Goal: Task Accomplishment & Management: Use online tool/utility

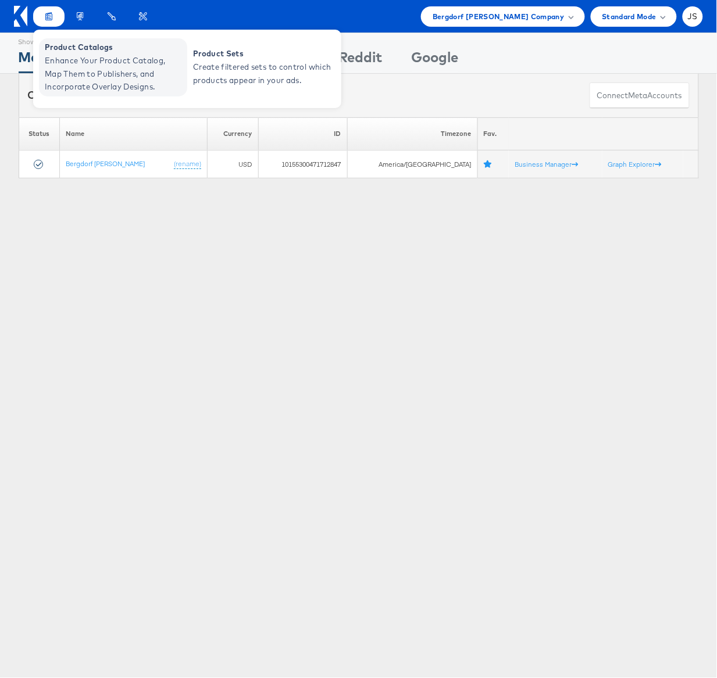
click at [63, 57] on span "Enhance Your Product Catalog, Map Them to Publishers, and Incorporate Overlay D…" at bounding box center [114, 74] width 139 height 40
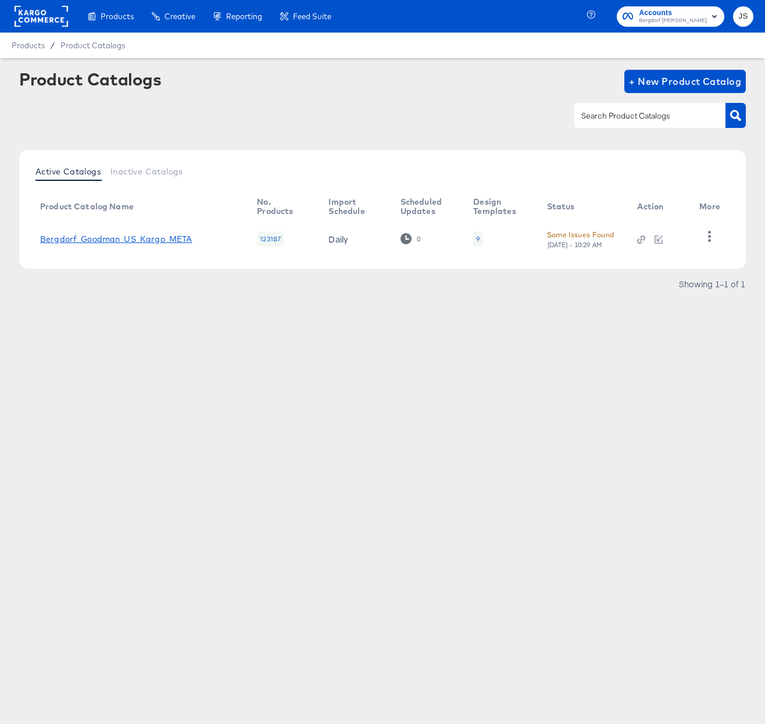
click at [171, 238] on link "Bergdorf_Goodman_US_Kargo_META" at bounding box center [116, 238] width 152 height 9
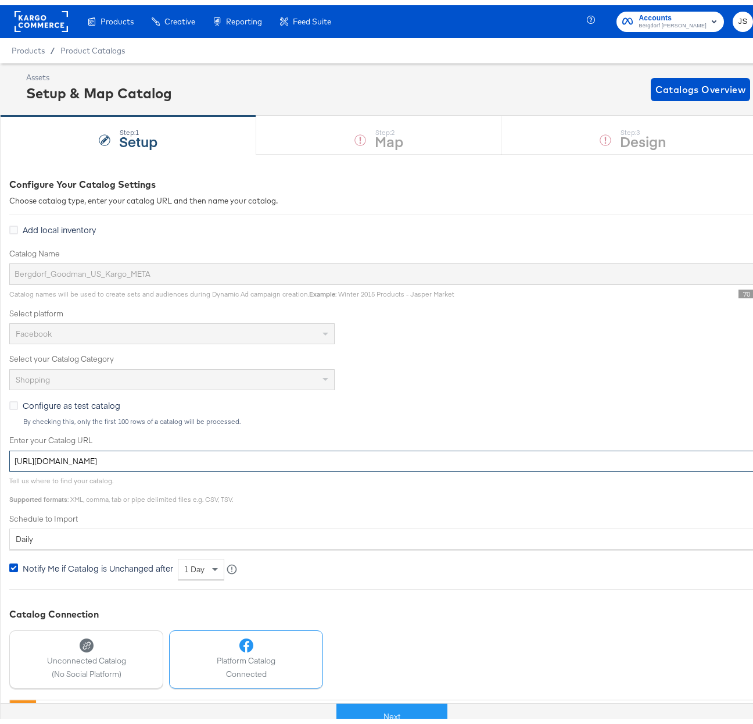
click at [308, 456] on input "[URL][DOMAIN_NAME]" at bounding box center [416, 456] width 814 height 22
click at [492, 223] on div "Add local inventory" at bounding box center [416, 226] width 814 height 15
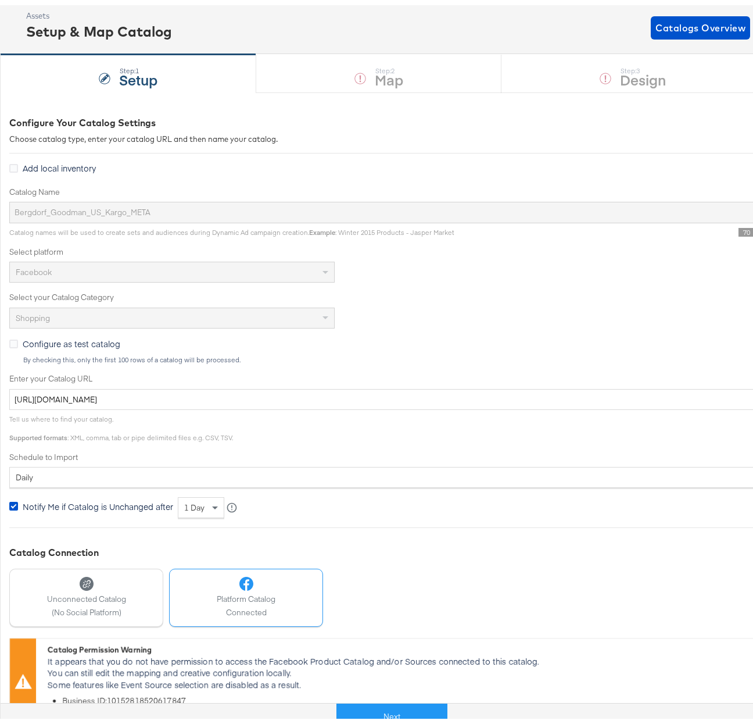
scroll to position [95, 0]
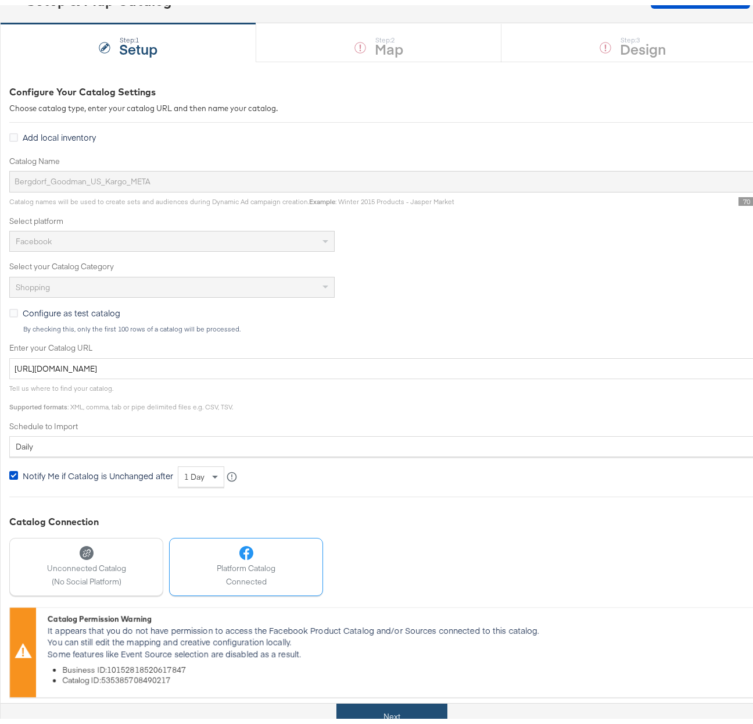
click at [377, 717] on button "Next" at bounding box center [392, 711] width 111 height 26
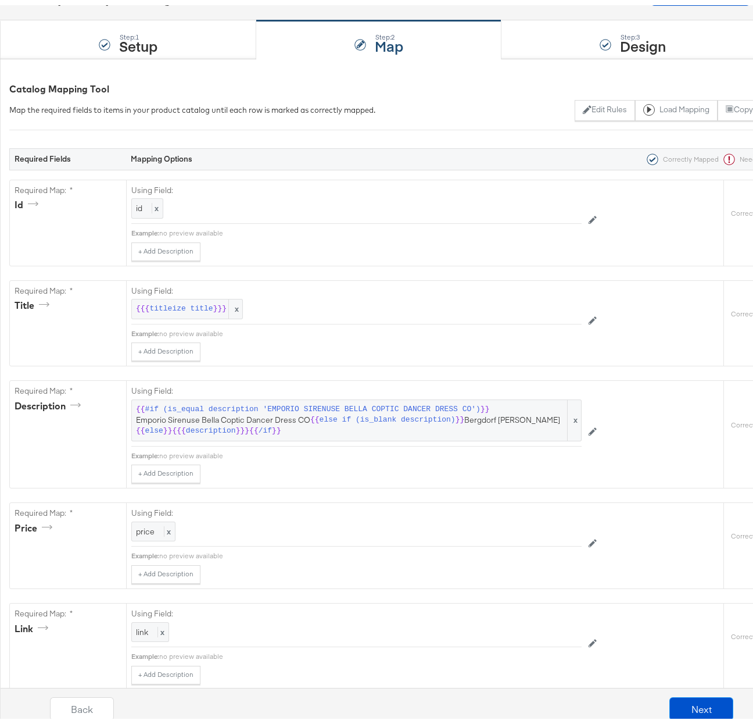
scroll to position [0, 0]
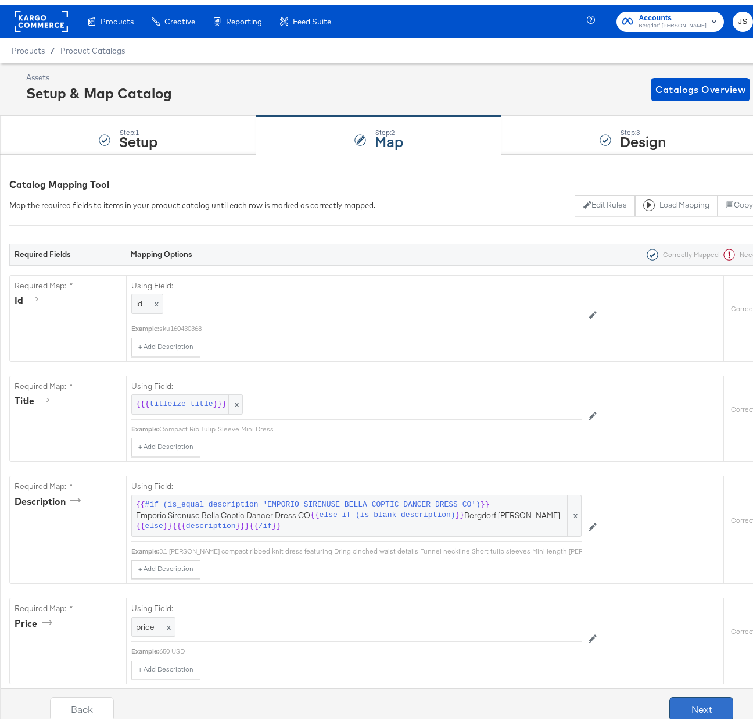
click at [674, 694] on button "Next" at bounding box center [702, 703] width 64 height 23
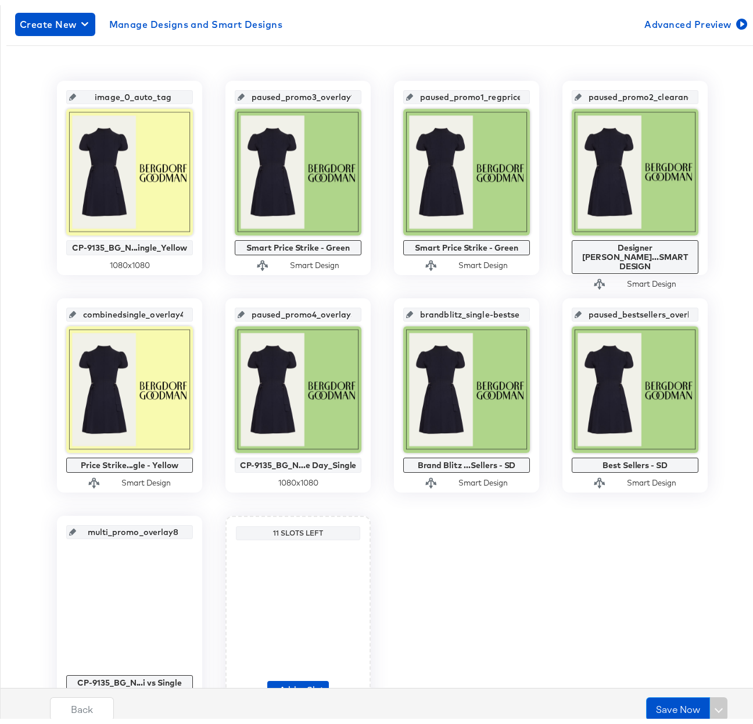
scroll to position [266, 0]
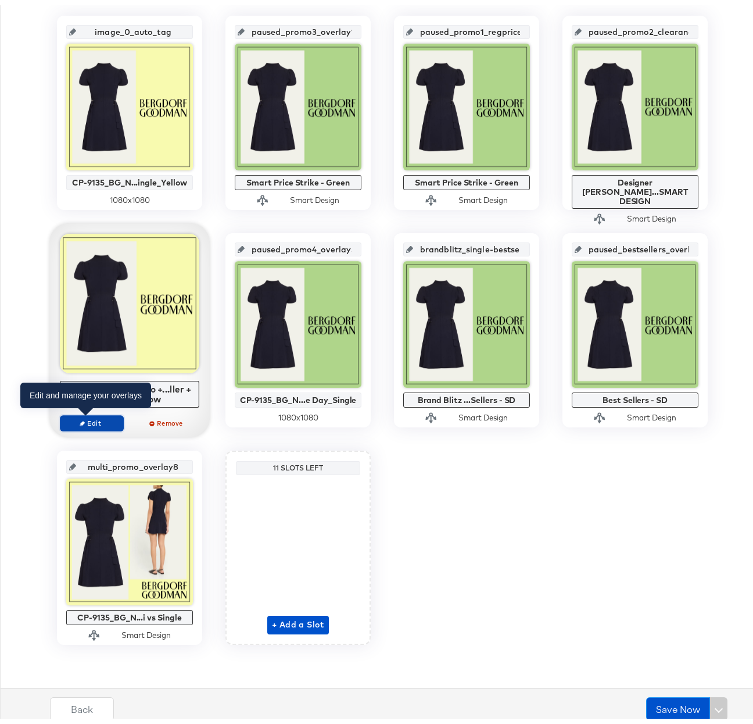
click at [98, 421] on span "Edit" at bounding box center [91, 417] width 53 height 9
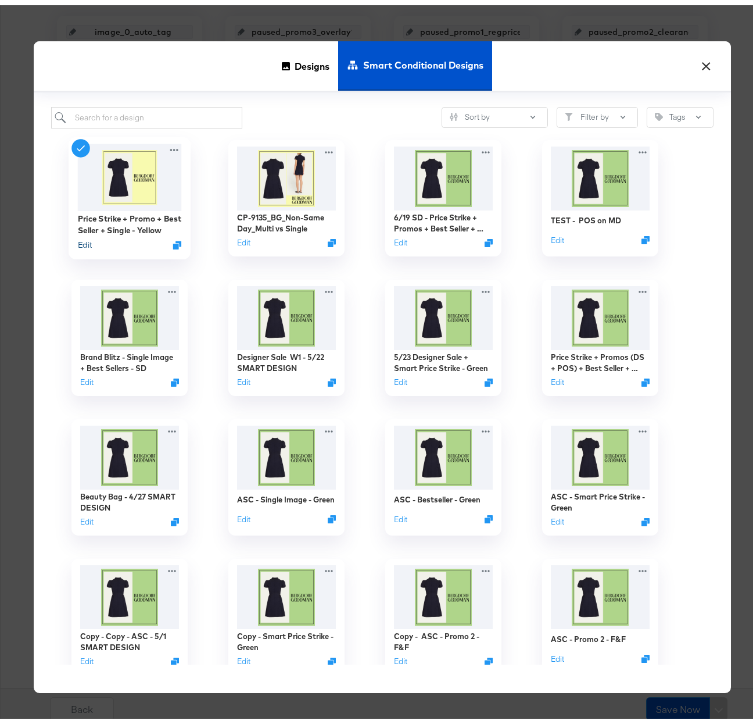
click at [86, 239] on button "Edit" at bounding box center [85, 239] width 14 height 11
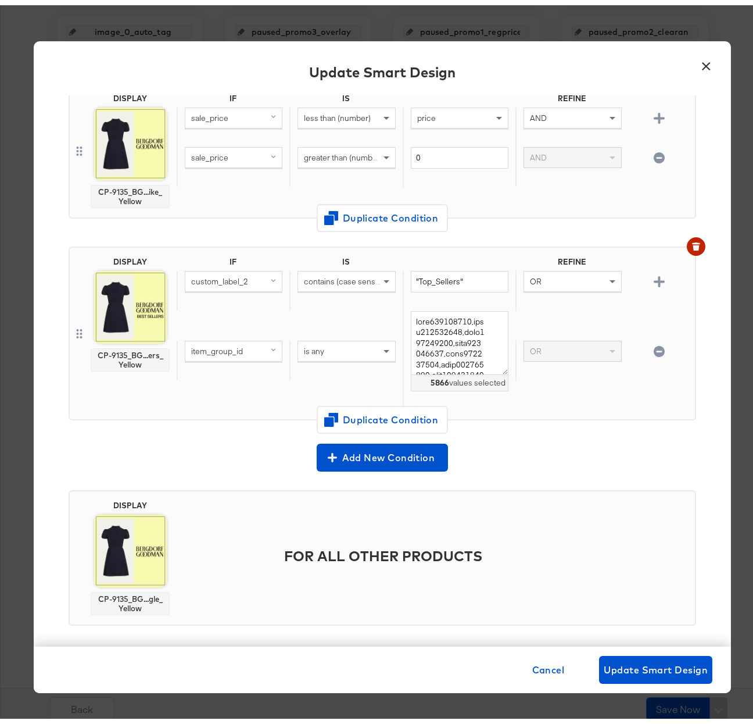
scroll to position [278, 0]
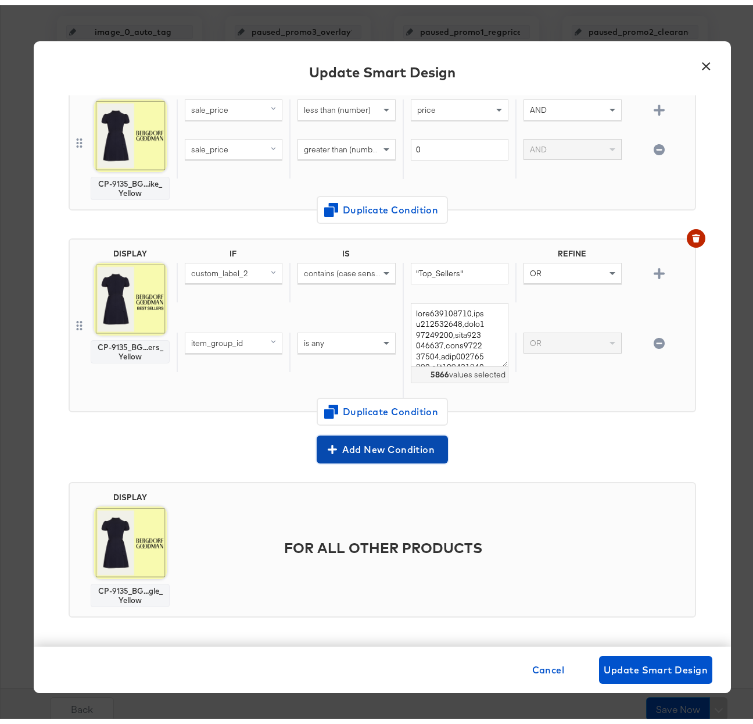
click at [357, 446] on span "Add New Condition" at bounding box center [382, 444] width 122 height 16
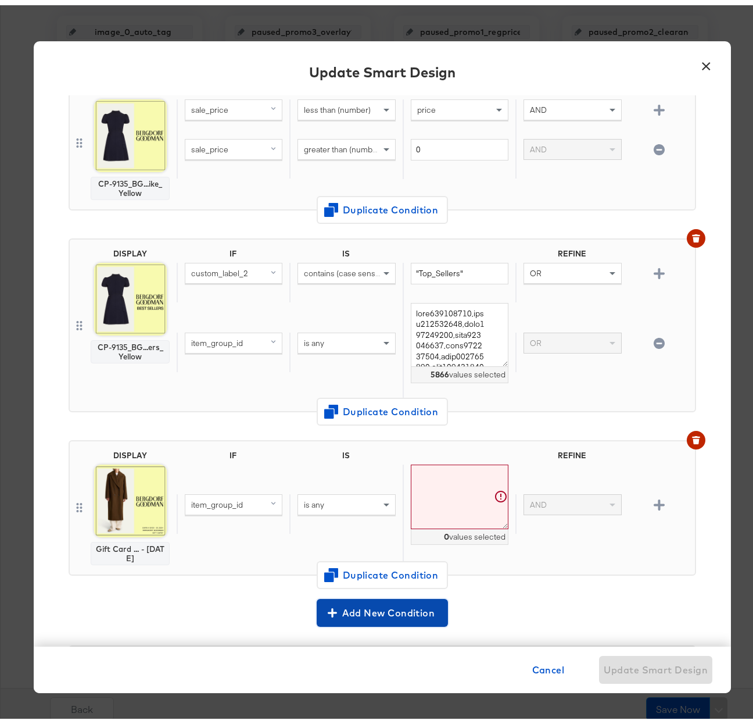
scroll to position [441, 0]
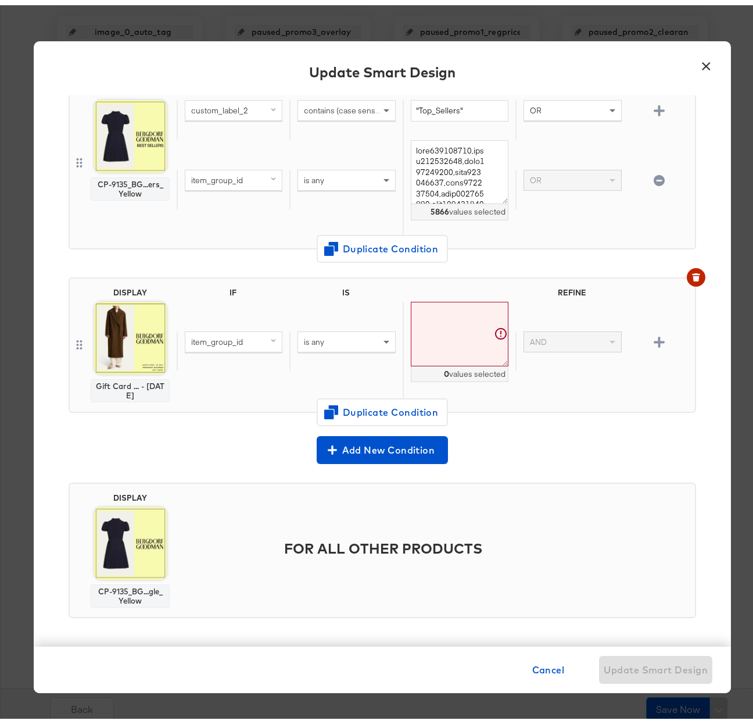
click at [115, 381] on div "Gift Card ... - [DATE]" at bounding box center [130, 385] width 69 height 19
click at [123, 335] on img at bounding box center [130, 332] width 73 height 73
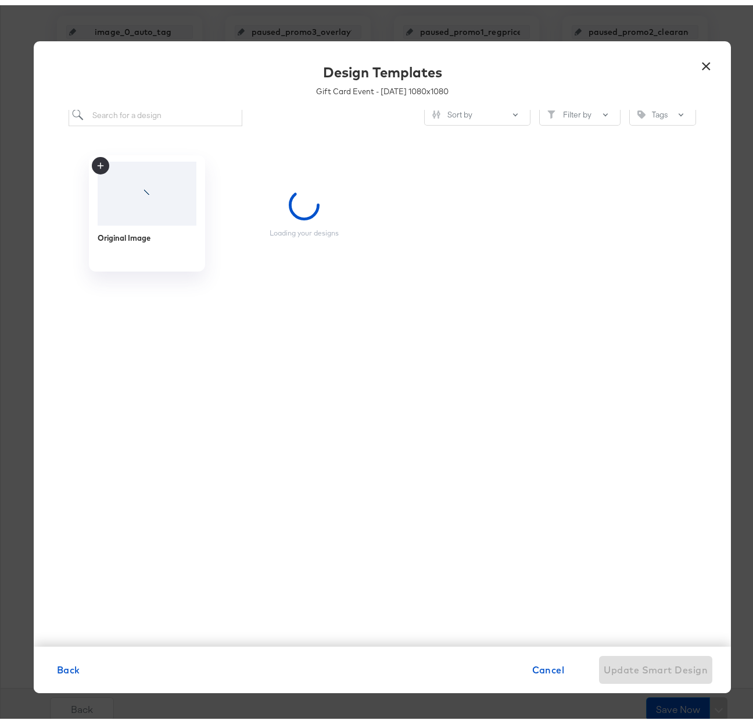
scroll to position [0, 0]
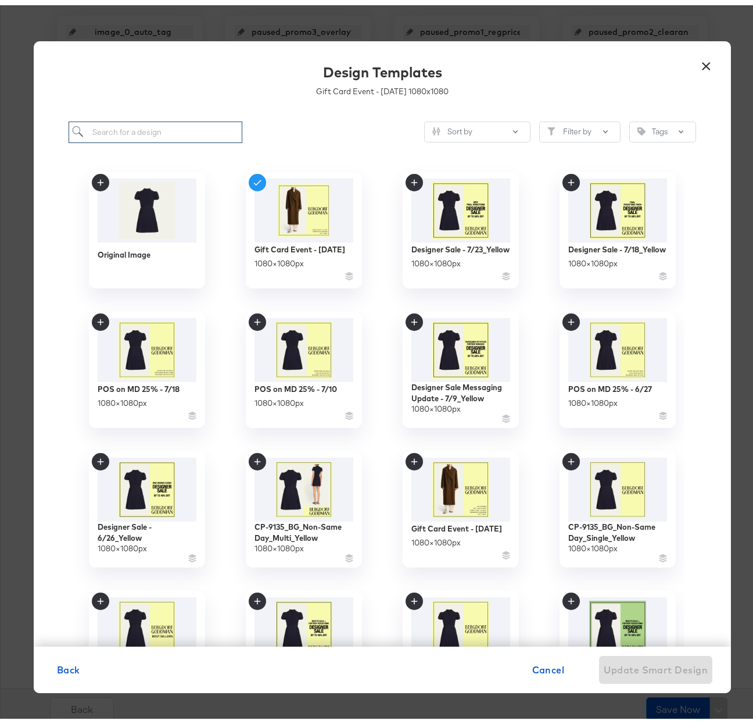
click at [153, 128] on input "search" at bounding box center [156, 127] width 174 height 22
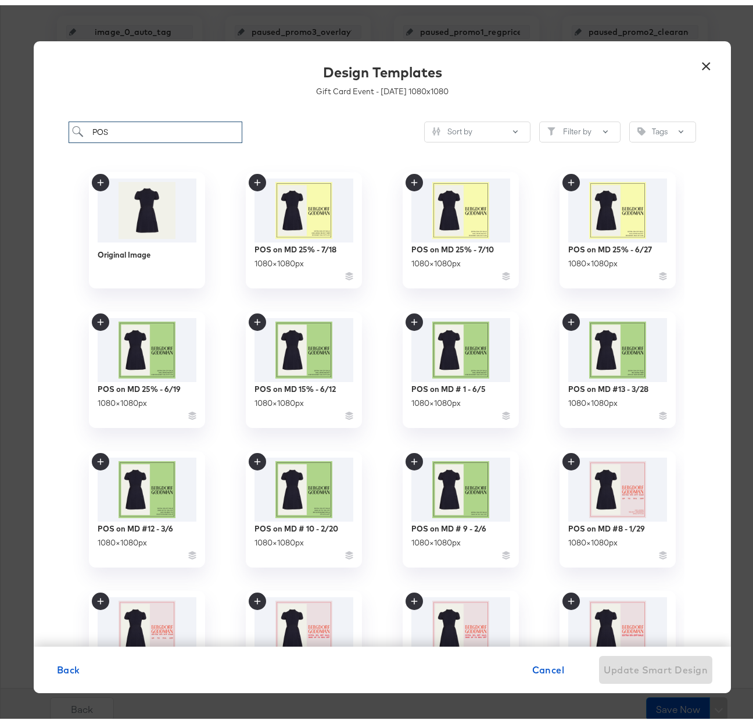
type input "POS"
click at [696, 68] on button "×" at bounding box center [706, 58] width 21 height 21
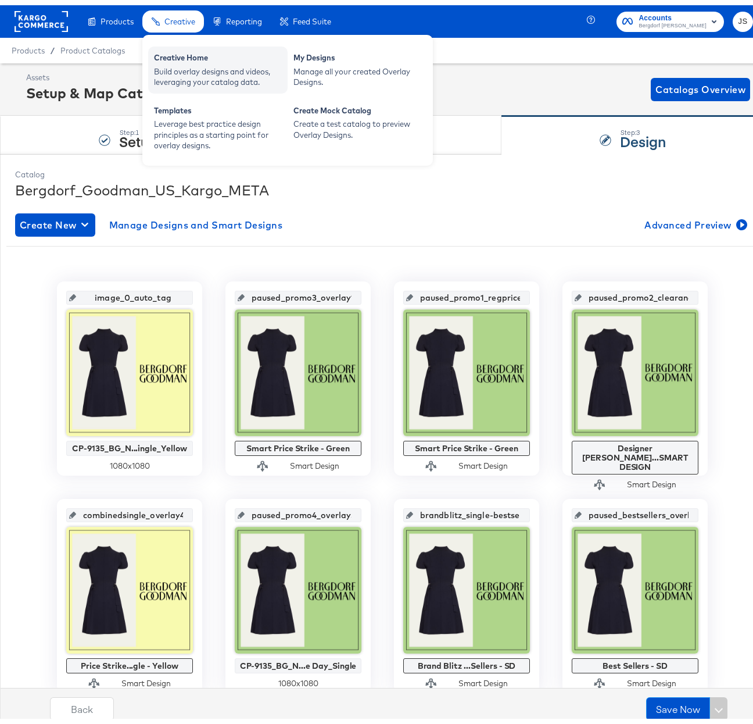
click at [188, 70] on div "Build overlay designs and videos, leveraging your catalog data." at bounding box center [218, 72] width 128 height 22
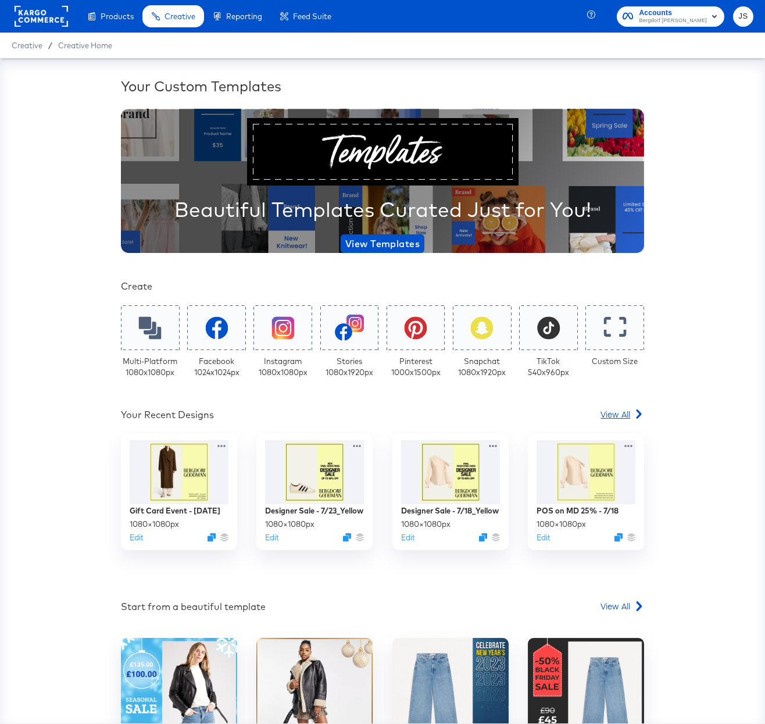
click at [634, 411] on icon at bounding box center [639, 414] width 10 height 10
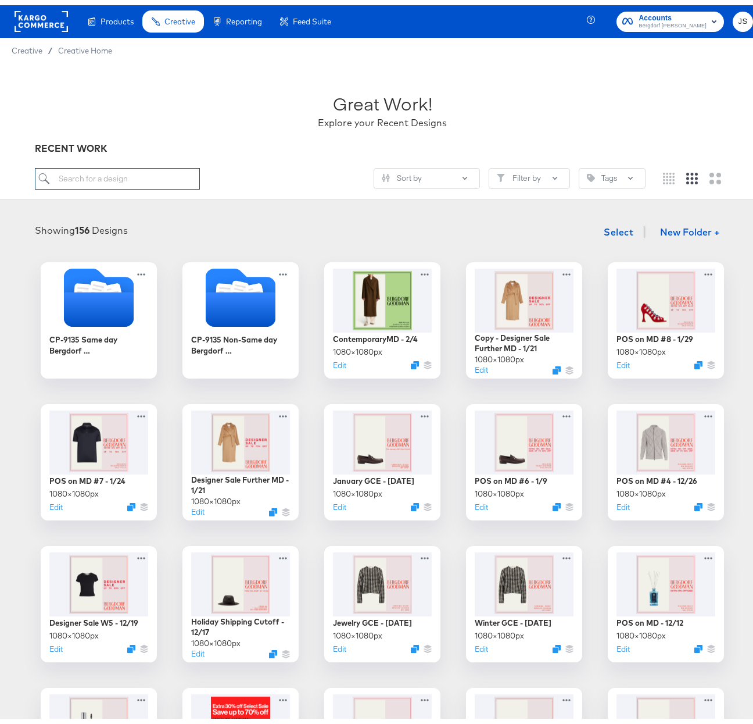
click at [118, 173] on input "search" at bounding box center [117, 174] width 165 height 22
type input "{"
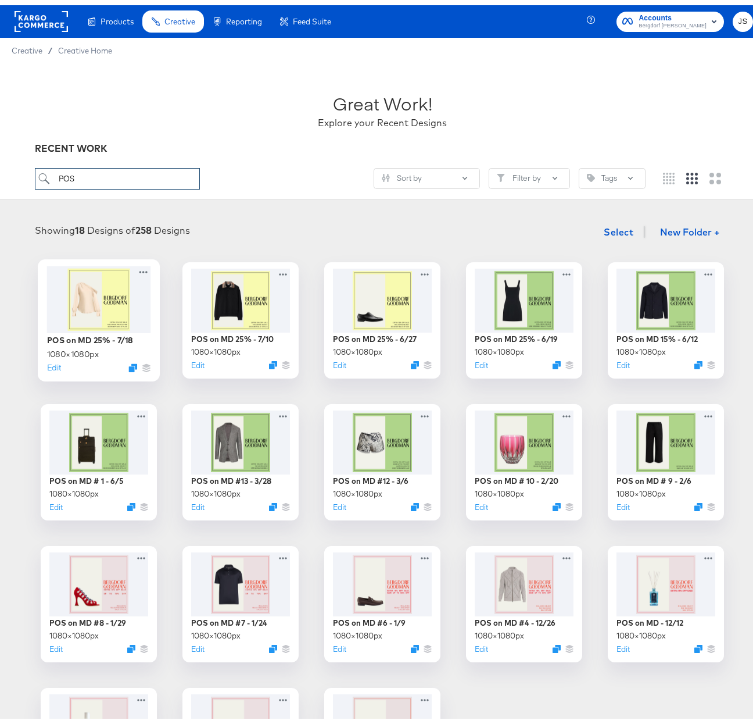
type input "POS"
click at [92, 290] on div at bounding box center [99, 293] width 104 height 67
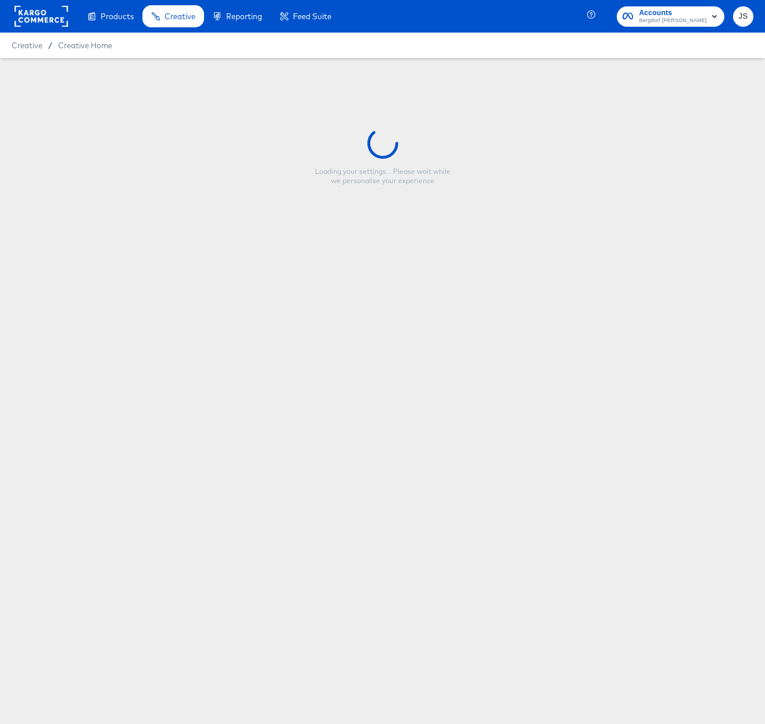
type input "POS on MD 25% - 7/18"
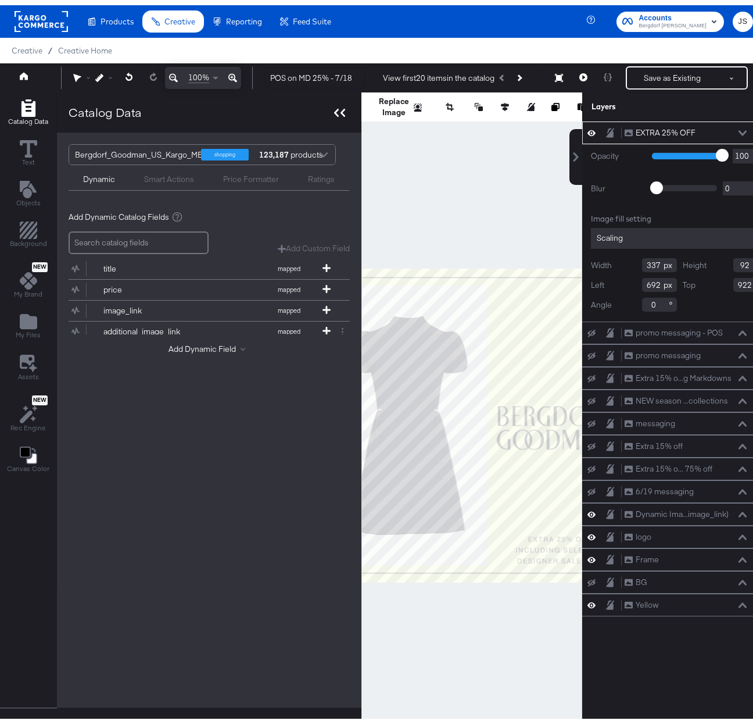
click at [341, 105] on icon at bounding box center [339, 107] width 11 height 8
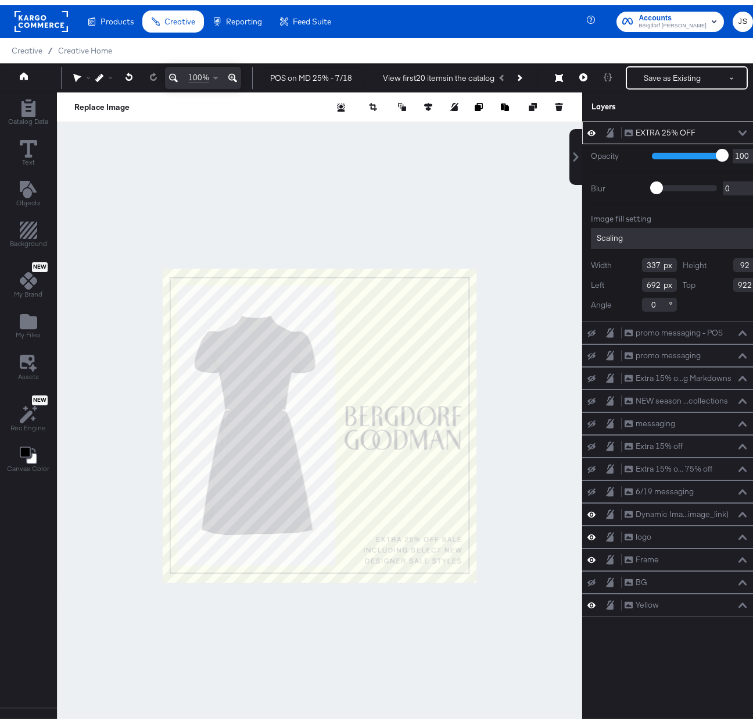
click at [326, 187] on div at bounding box center [319, 420] width 525 height 666
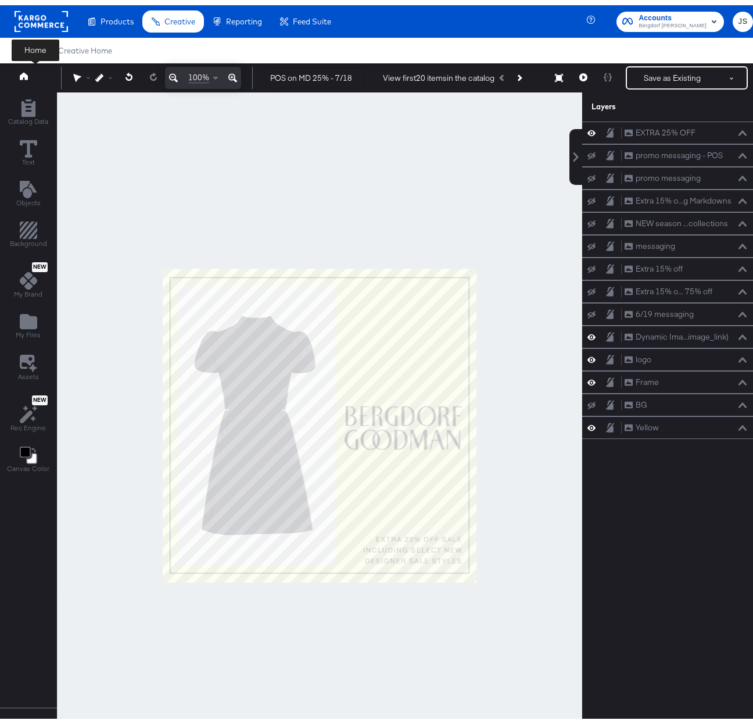
click at [30, 67] on button at bounding box center [35, 72] width 46 height 21
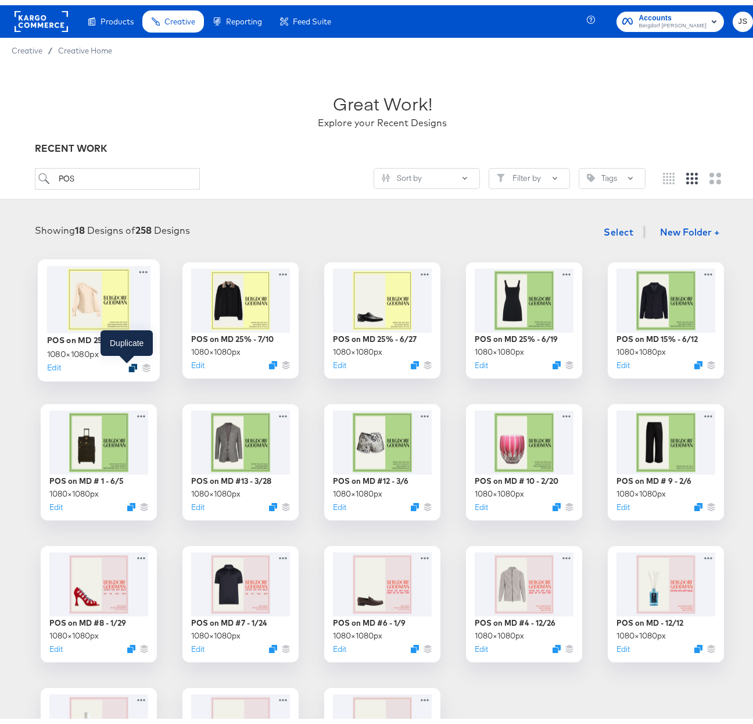
click at [128, 360] on icon "Duplicate" at bounding box center [132, 362] width 9 height 9
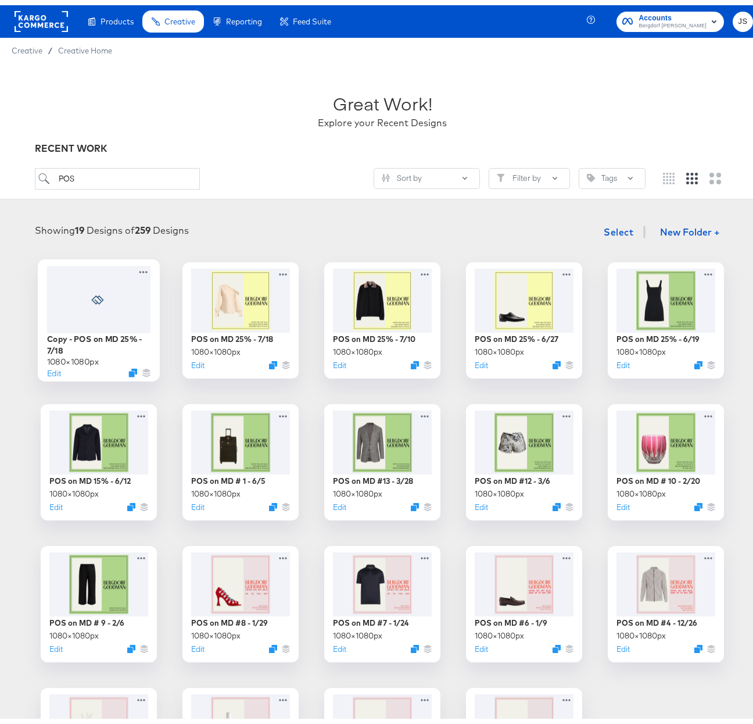
click at [56, 363] on div "Edit" at bounding box center [99, 367] width 104 height 11
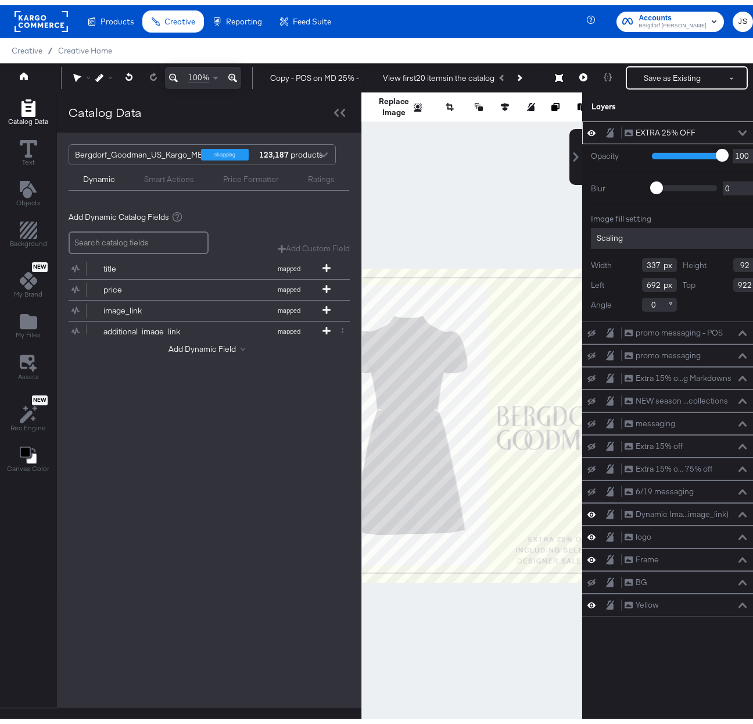
click at [346, 116] on div "Catalog Data" at bounding box center [209, 107] width 305 height 40
click at [340, 109] on icon at bounding box center [339, 107] width 11 height 8
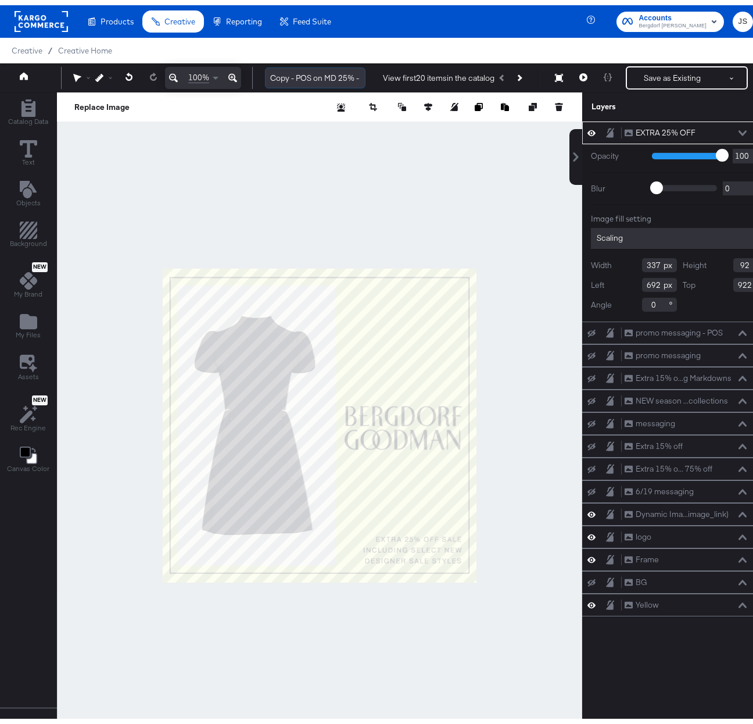
click at [282, 76] on input "Copy - POS on MD 25% - 7/18" at bounding box center [315, 73] width 101 height 22
drag, startPoint x: 296, startPoint y: 72, endPoint x: 264, endPoint y: 69, distance: 32.7
click at [265, 69] on input "Copy - POS on MD 25% - 7/18" at bounding box center [315, 73] width 101 height 22
drag, startPoint x: 354, startPoint y: 71, endPoint x: 345, endPoint y: 118, distance: 47.3
click at [338, 73] on input "POS on MD 25% - 7/18" at bounding box center [315, 73] width 101 height 22
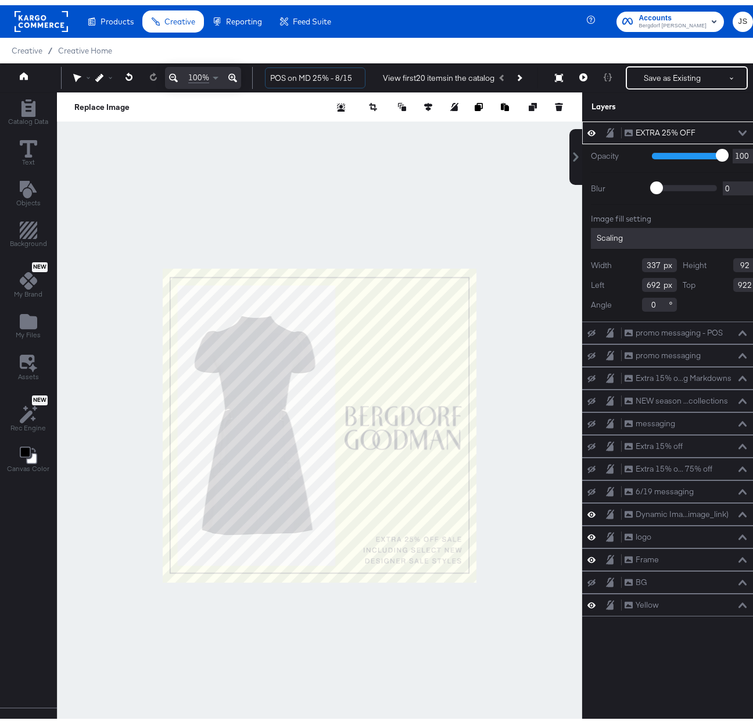
drag, startPoint x: 321, startPoint y: 70, endPoint x: 330, endPoint y: 92, distance: 23.7
click at [322, 73] on input "POS on MD 25% - 8/15" at bounding box center [315, 73] width 101 height 22
click at [382, 184] on div at bounding box center [319, 420] width 525 height 666
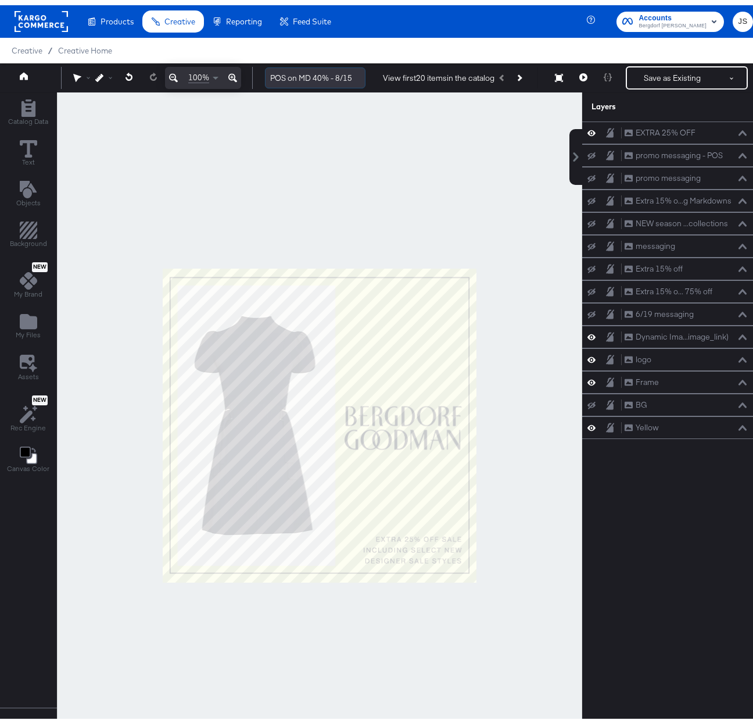
click at [312, 69] on input "POS on MD 40% - 8/15" at bounding box center [315, 73] width 101 height 22
type input "POS on NA 40% - 8/15"
click at [461, 202] on div at bounding box center [319, 420] width 525 height 666
click at [32, 316] on icon "Add Files" at bounding box center [28, 316] width 17 height 15
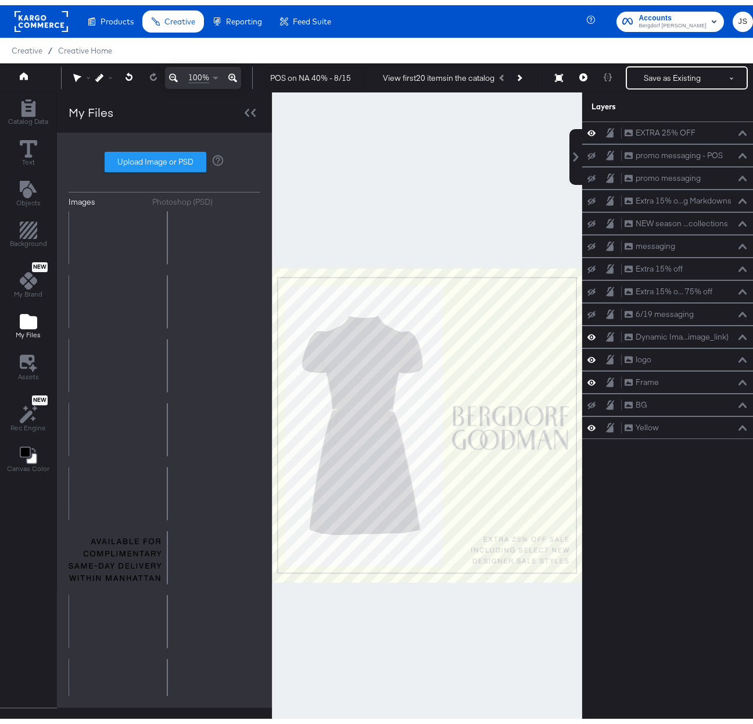
click at [198, 193] on div "Photoshop (PSD)" at bounding box center [182, 196] width 60 height 11
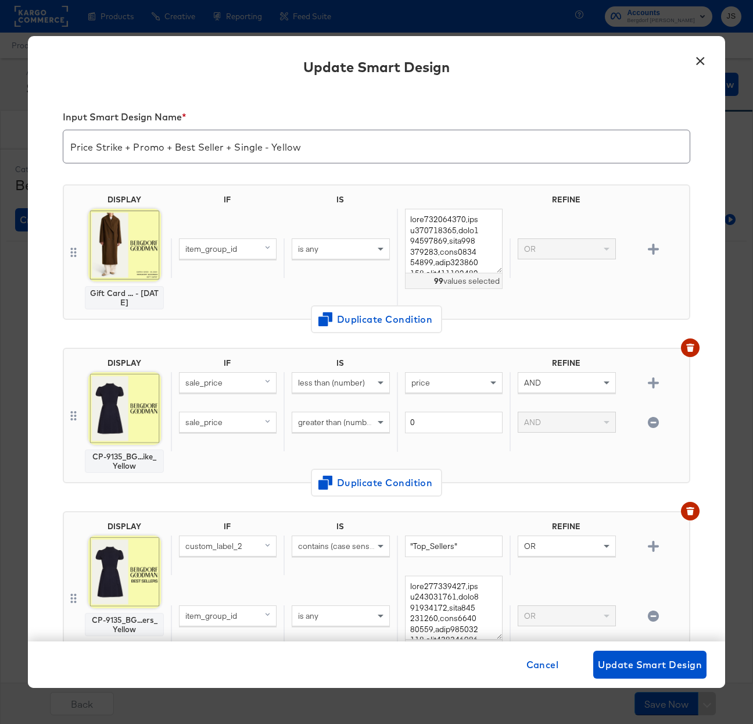
scroll to position [266, 0]
